Goal: Transaction & Acquisition: Purchase product/service

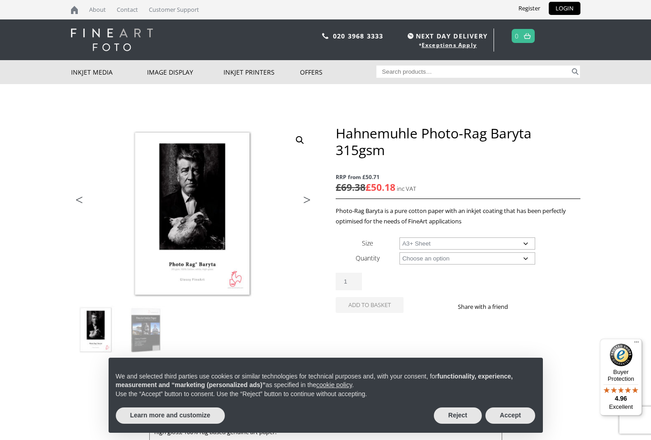
select select "a3-sheet-2"
select select "25-sheets"
select select "a3-sheet-2"
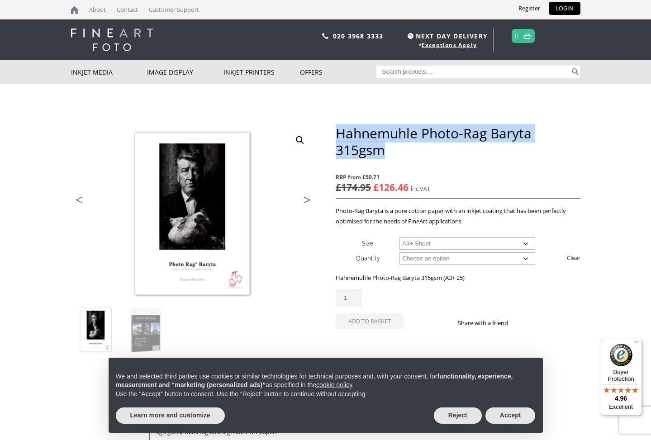
drag, startPoint x: 384, startPoint y: 150, endPoint x: 336, endPoint y: 132, distance: 50.8
click at [336, 132] on h1 "Hahnemuhle Photo-Rag Baryta 315gsm" at bounding box center [458, 141] width 244 height 33
copy h1 "Hahnemuhle Photo-Rag Baryta 315gsm"
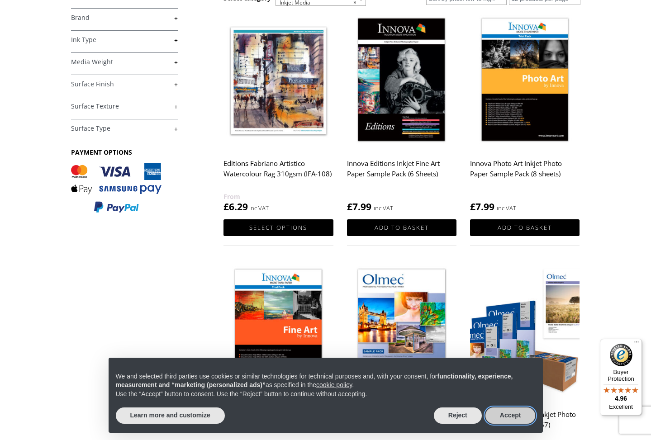
click at [514, 415] on button "Accept" at bounding box center [510, 415] width 50 height 16
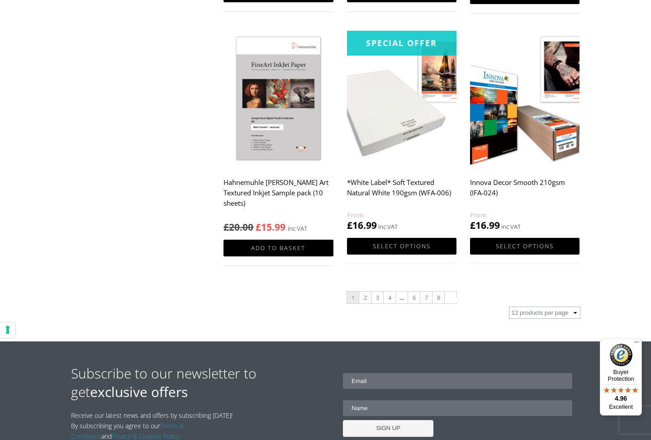
scroll to position [897, 0]
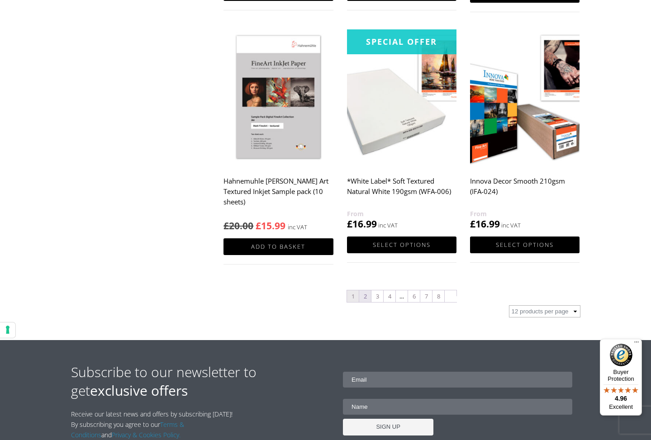
click at [366, 294] on link "2" at bounding box center [365, 296] width 12 height 12
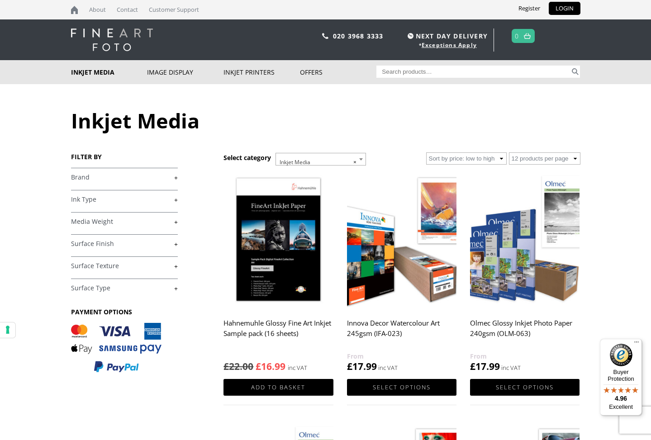
click at [172, 177] on link "+" at bounding box center [124, 177] width 107 height 9
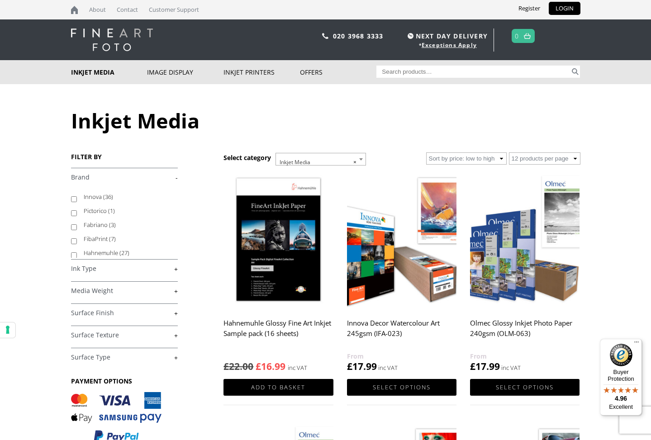
click at [73, 253] on input "Hahnemuhle (27)" at bounding box center [74, 255] width 6 height 6
checkbox input "true"
click at [174, 267] on link "+" at bounding box center [124, 269] width 107 height 9
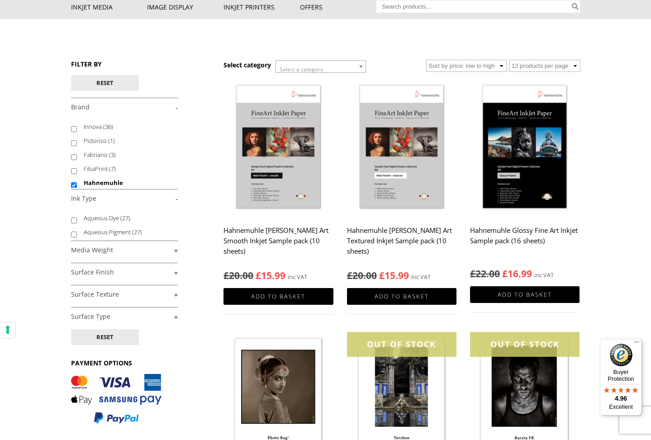
scroll to position [67, 0]
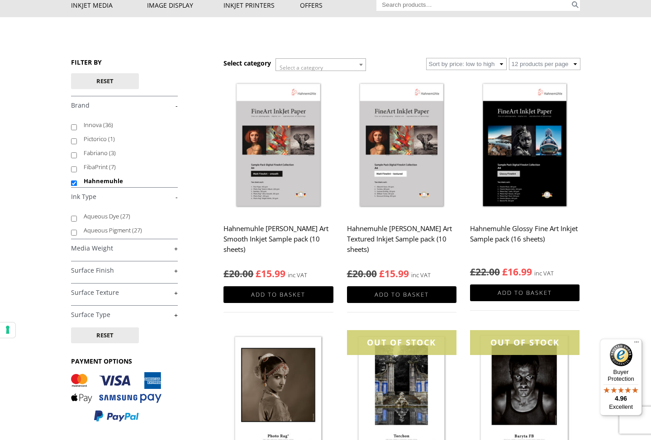
click at [175, 248] on link "+" at bounding box center [124, 248] width 107 height 9
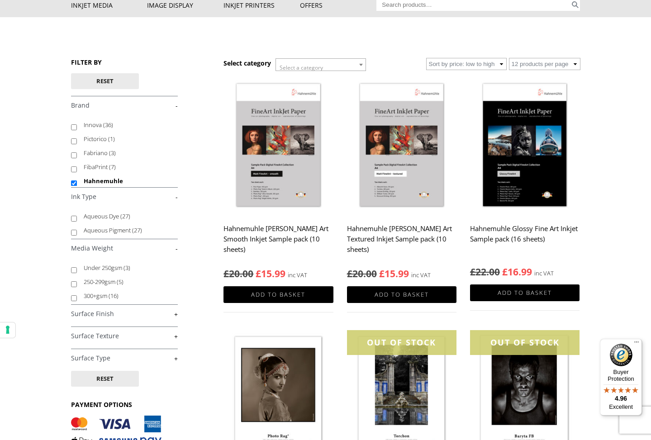
click at [71, 297] on input "300+gsm (16)" at bounding box center [74, 298] width 6 height 6
checkbox input "true"
click at [175, 313] on link "+" at bounding box center [124, 314] width 107 height 9
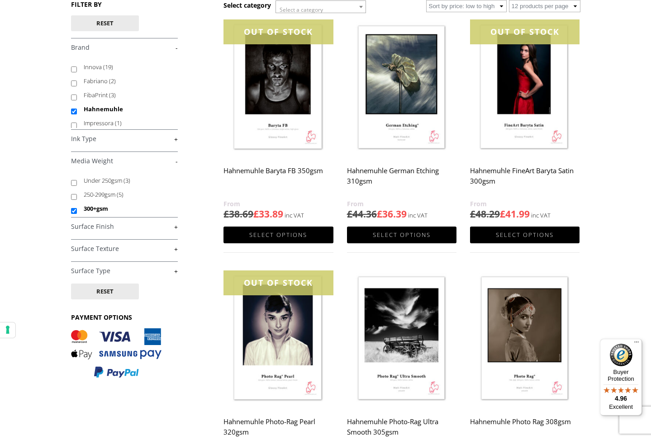
click at [175, 226] on link "+" at bounding box center [124, 226] width 107 height 9
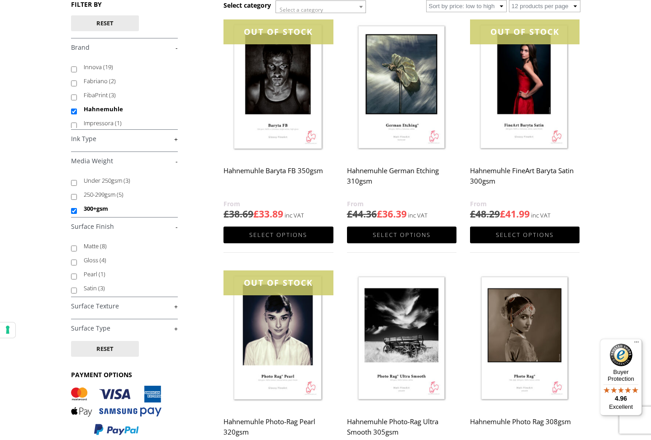
click at [73, 262] on input "Gloss (4)" at bounding box center [74, 263] width 6 height 6
checkbox input "true"
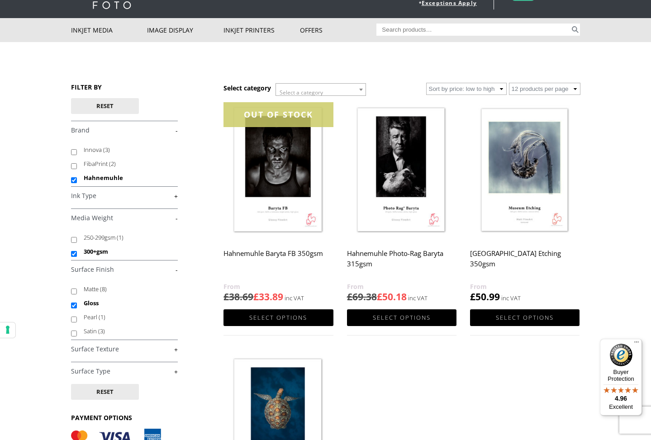
scroll to position [41, 0]
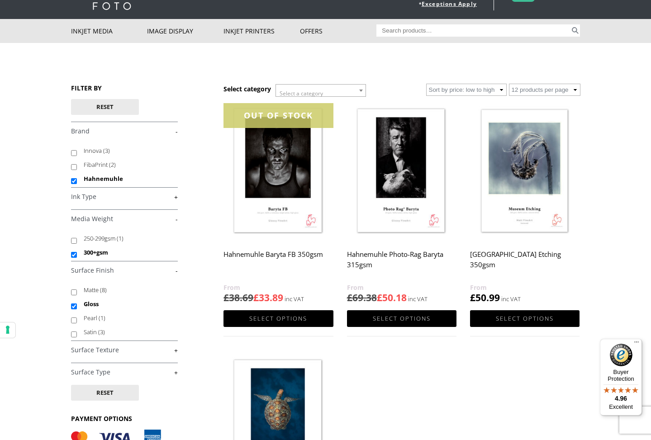
click at [406, 172] on img at bounding box center [401, 171] width 109 height 137
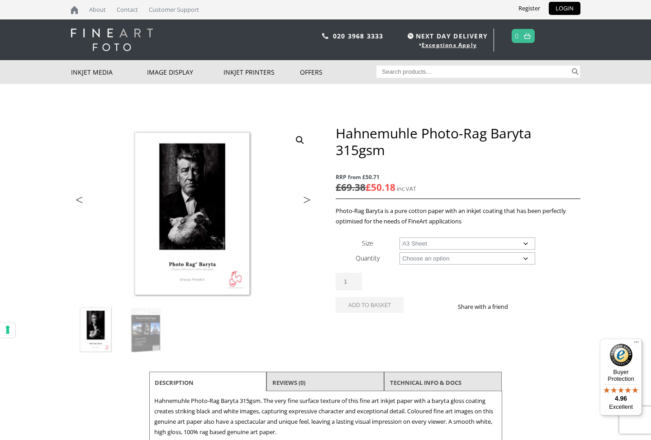
select select "a3-sheet"
select select "25-sheets"
select select "a3-sheet"
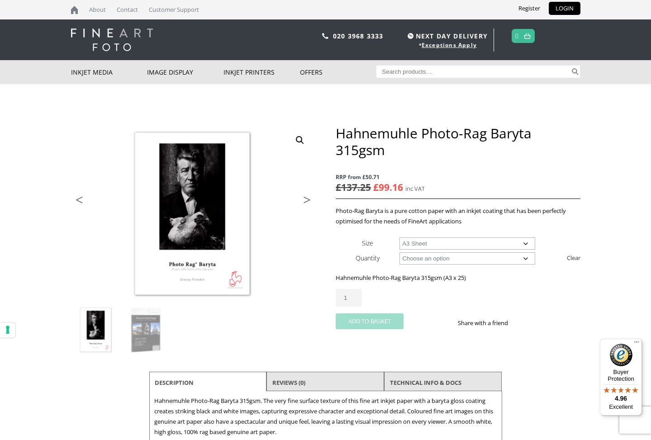
click at [374, 319] on button "Add to basket" at bounding box center [370, 321] width 68 height 16
